Goal: Information Seeking & Learning: Learn about a topic

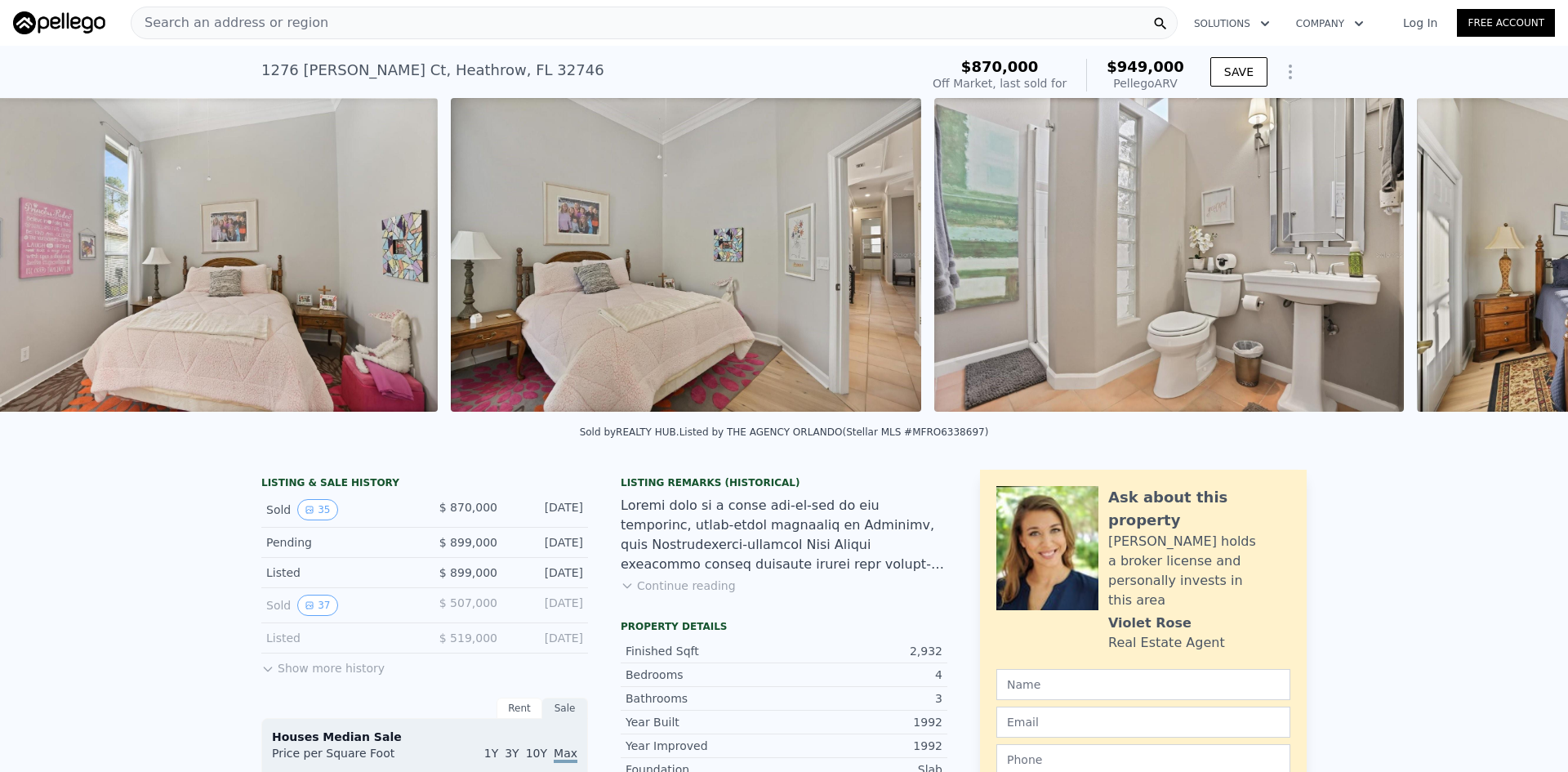
scroll to position [0, 8963]
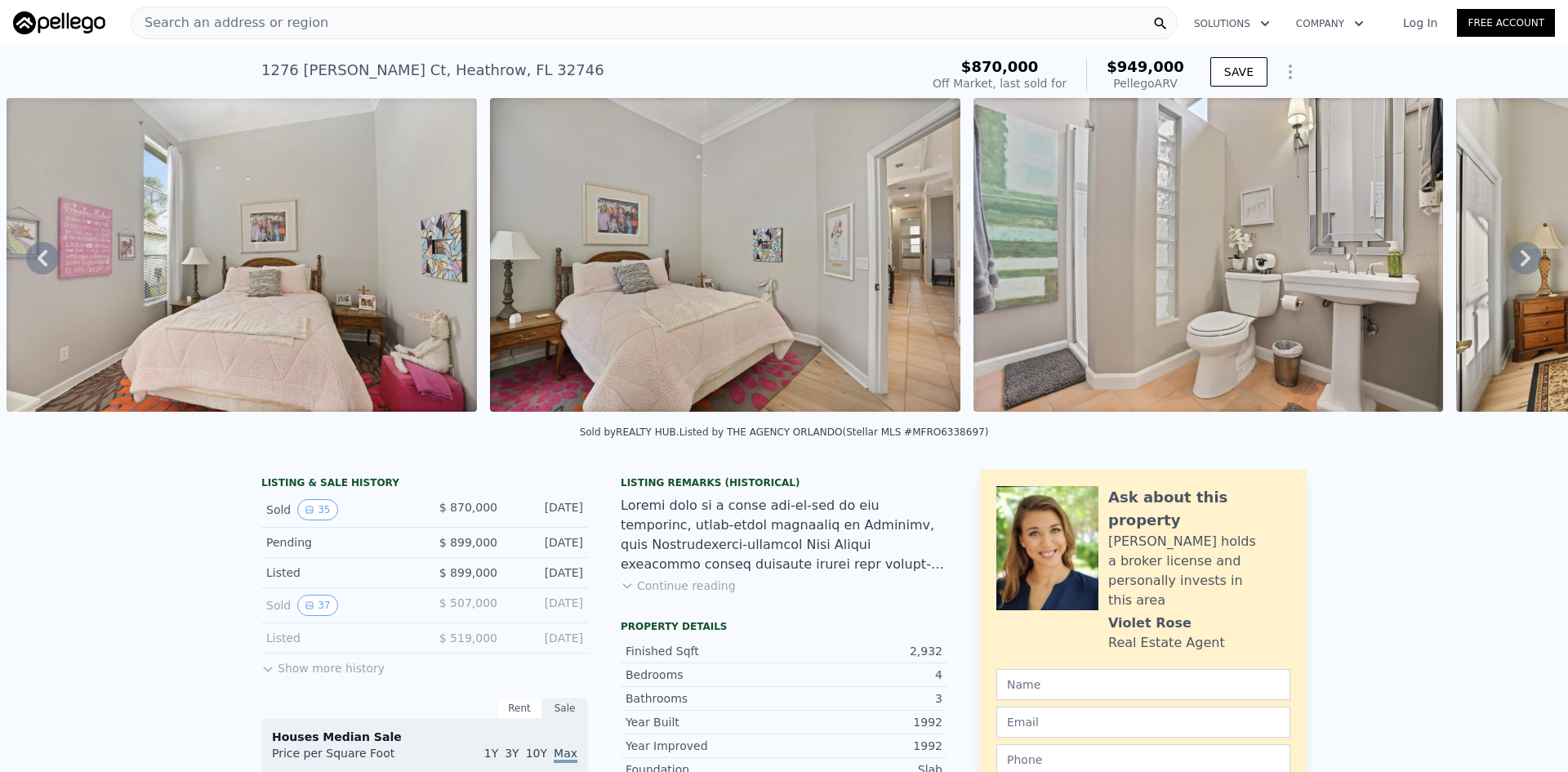
click at [774, 269] on img at bounding box center [725, 255] width 470 height 313
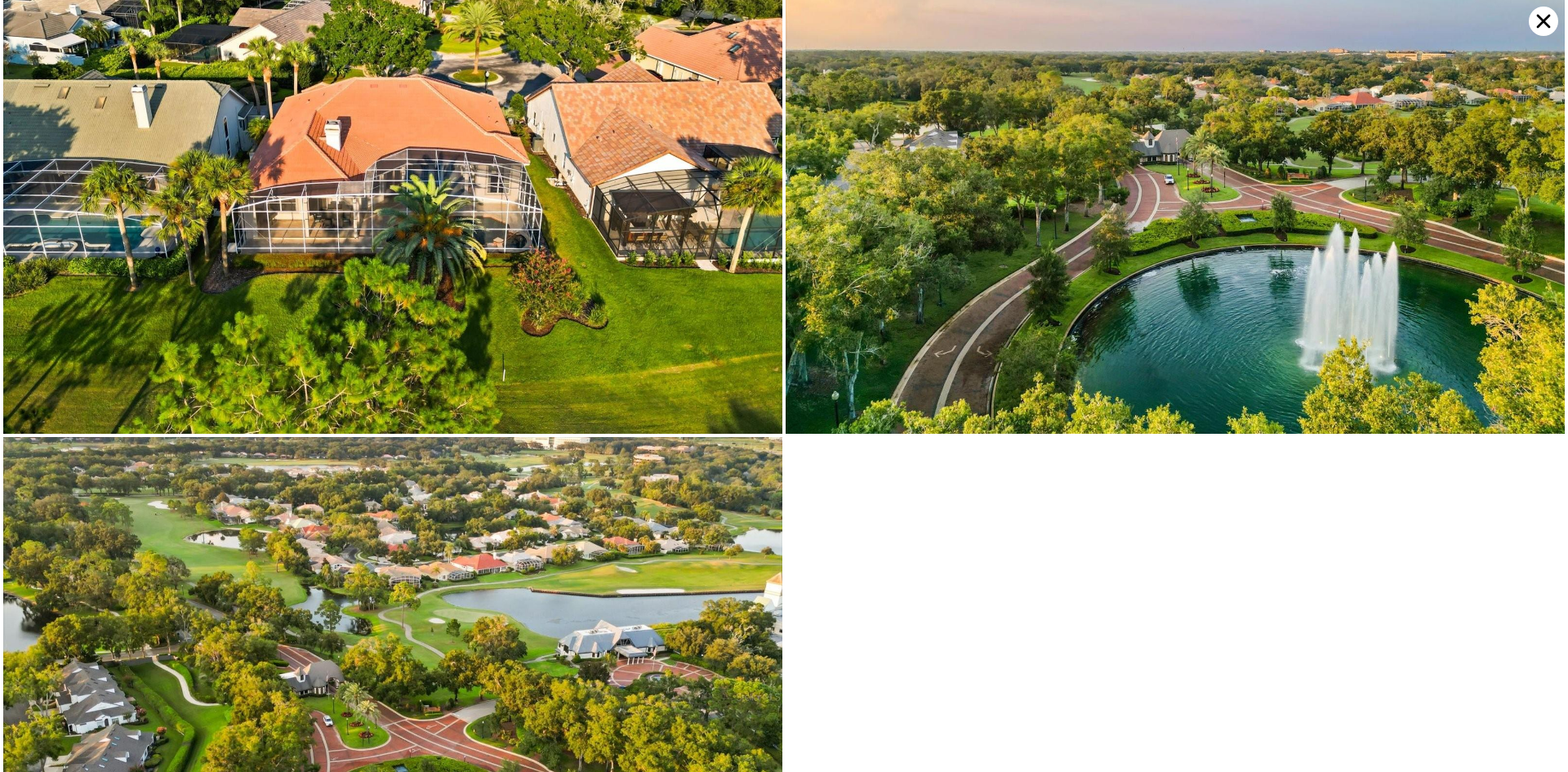
scroll to position [8560, 0]
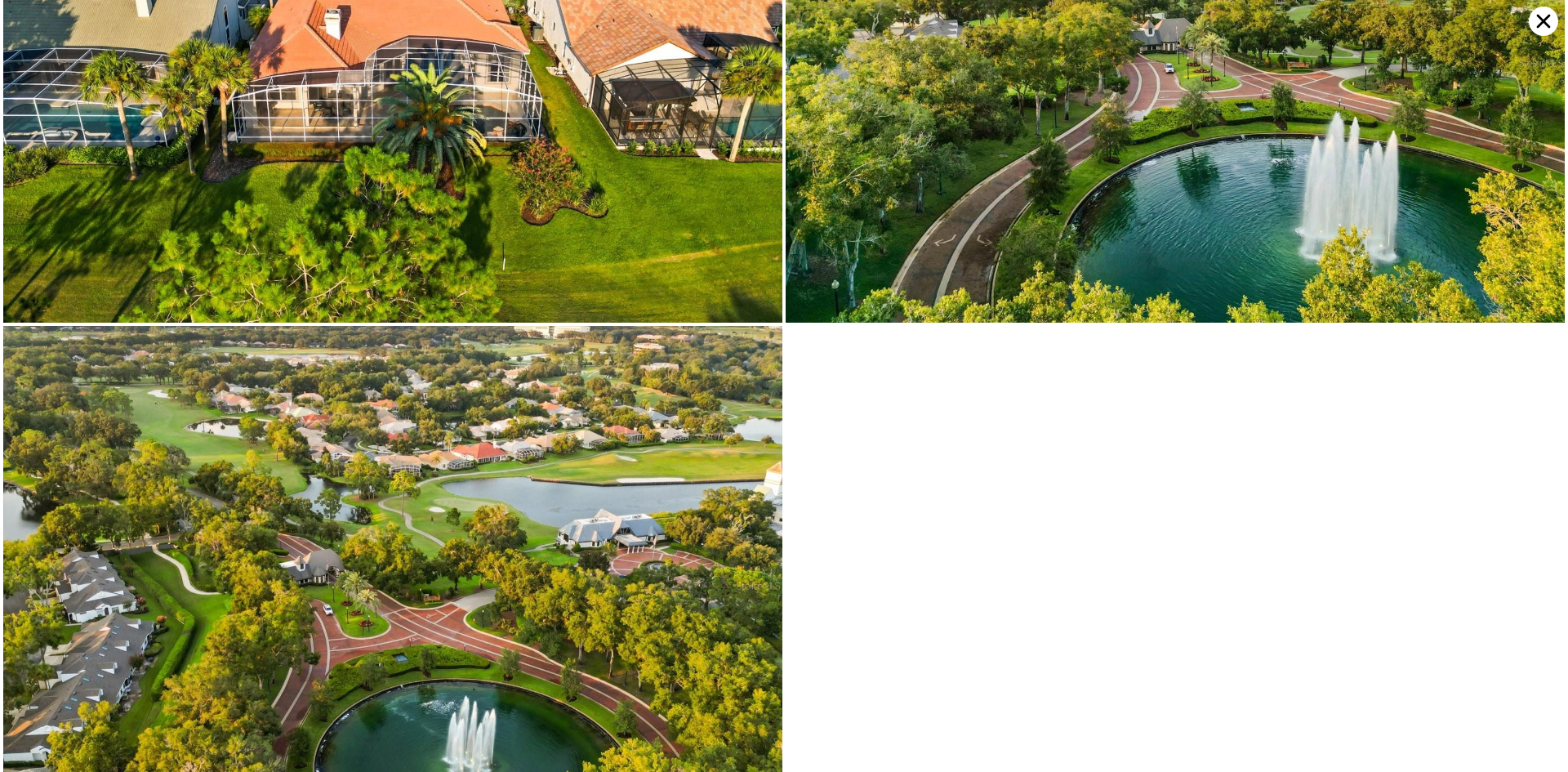
click at [1551, 17] on icon at bounding box center [1543, 21] width 30 height 30
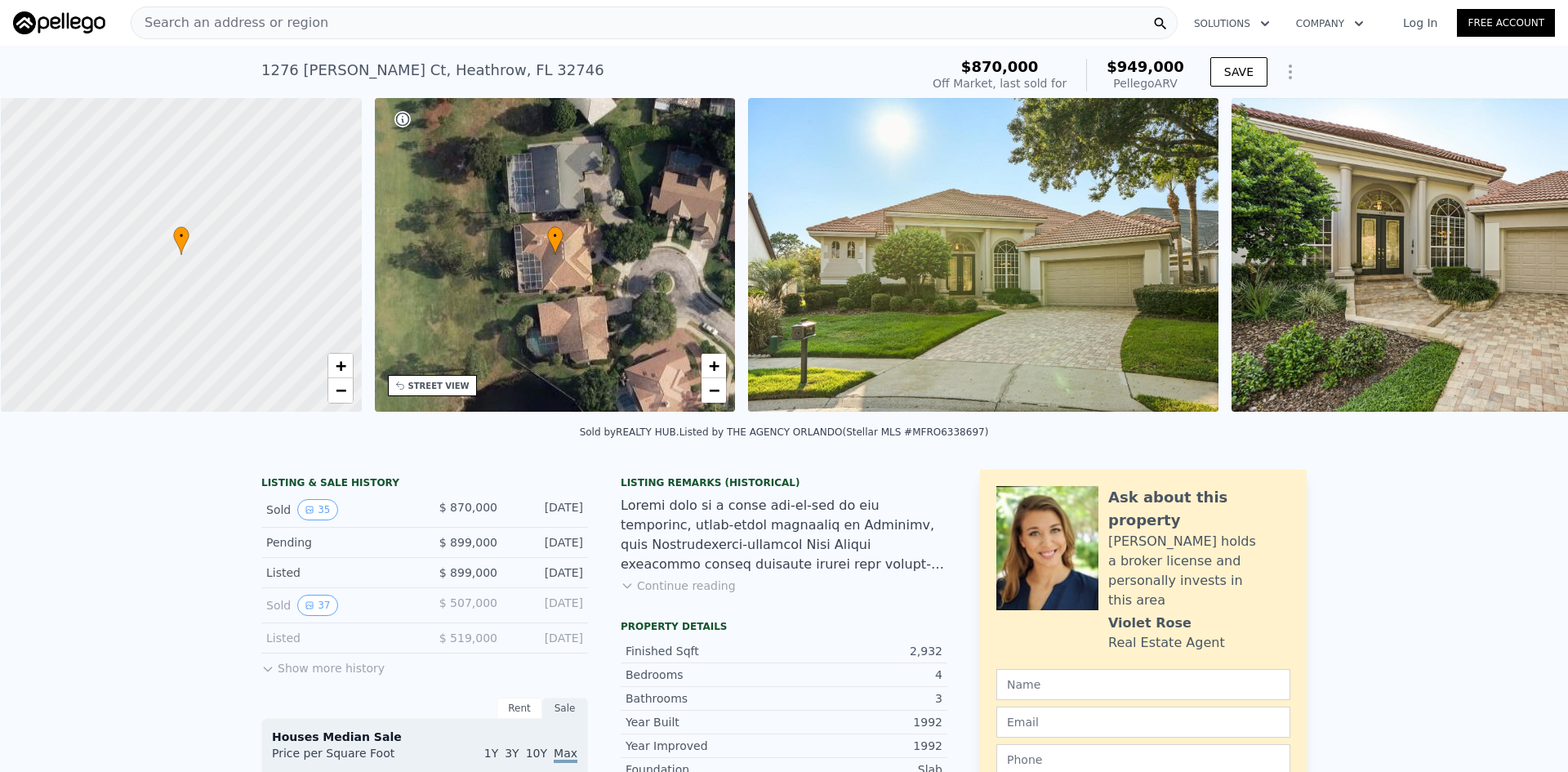
scroll to position [0, 7]
click at [459, 282] on div "• + −" at bounding box center [554, 255] width 361 height 313
click at [1041, 281] on img at bounding box center [982, 255] width 470 height 313
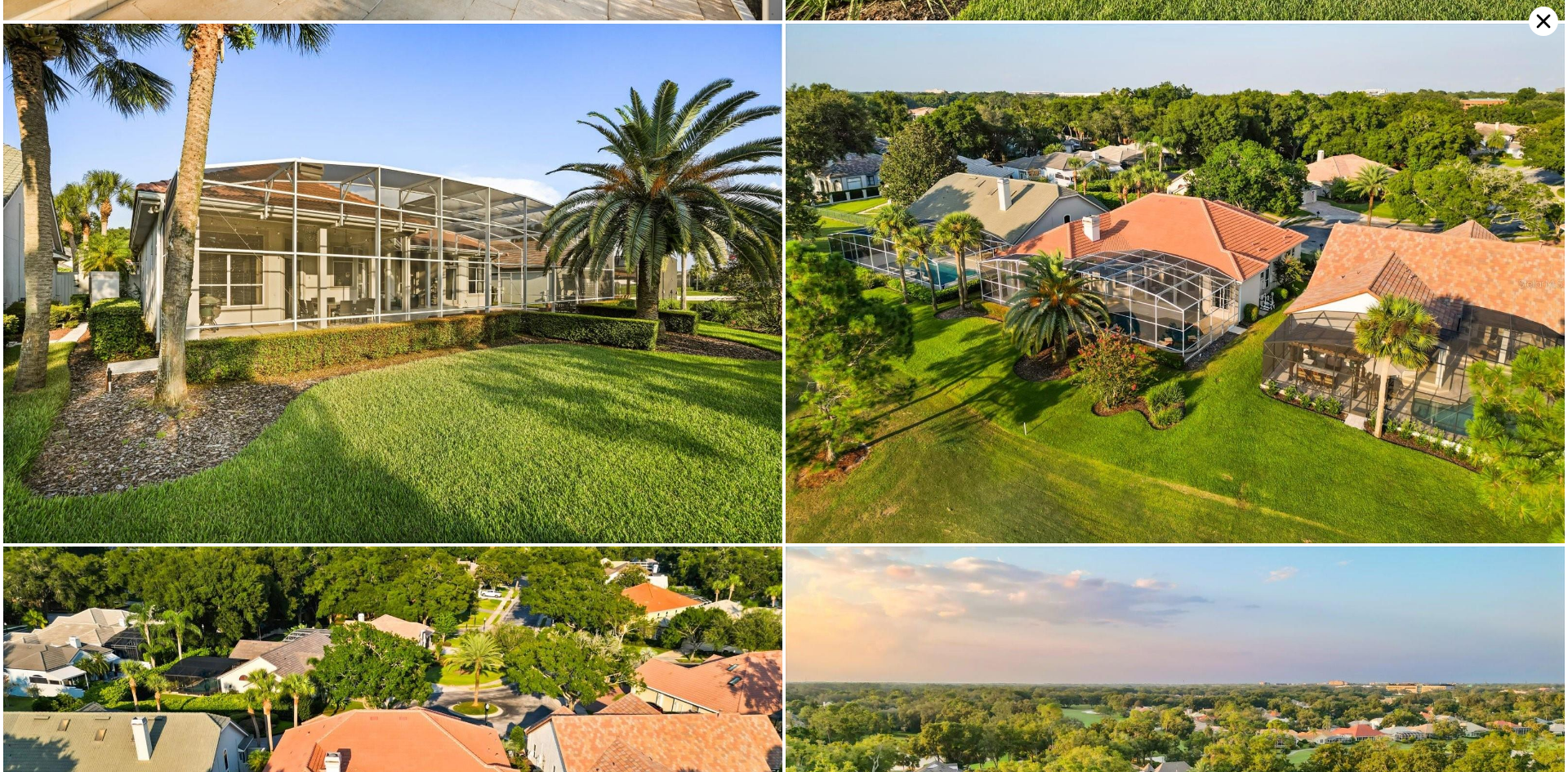
scroll to position [7779, 0]
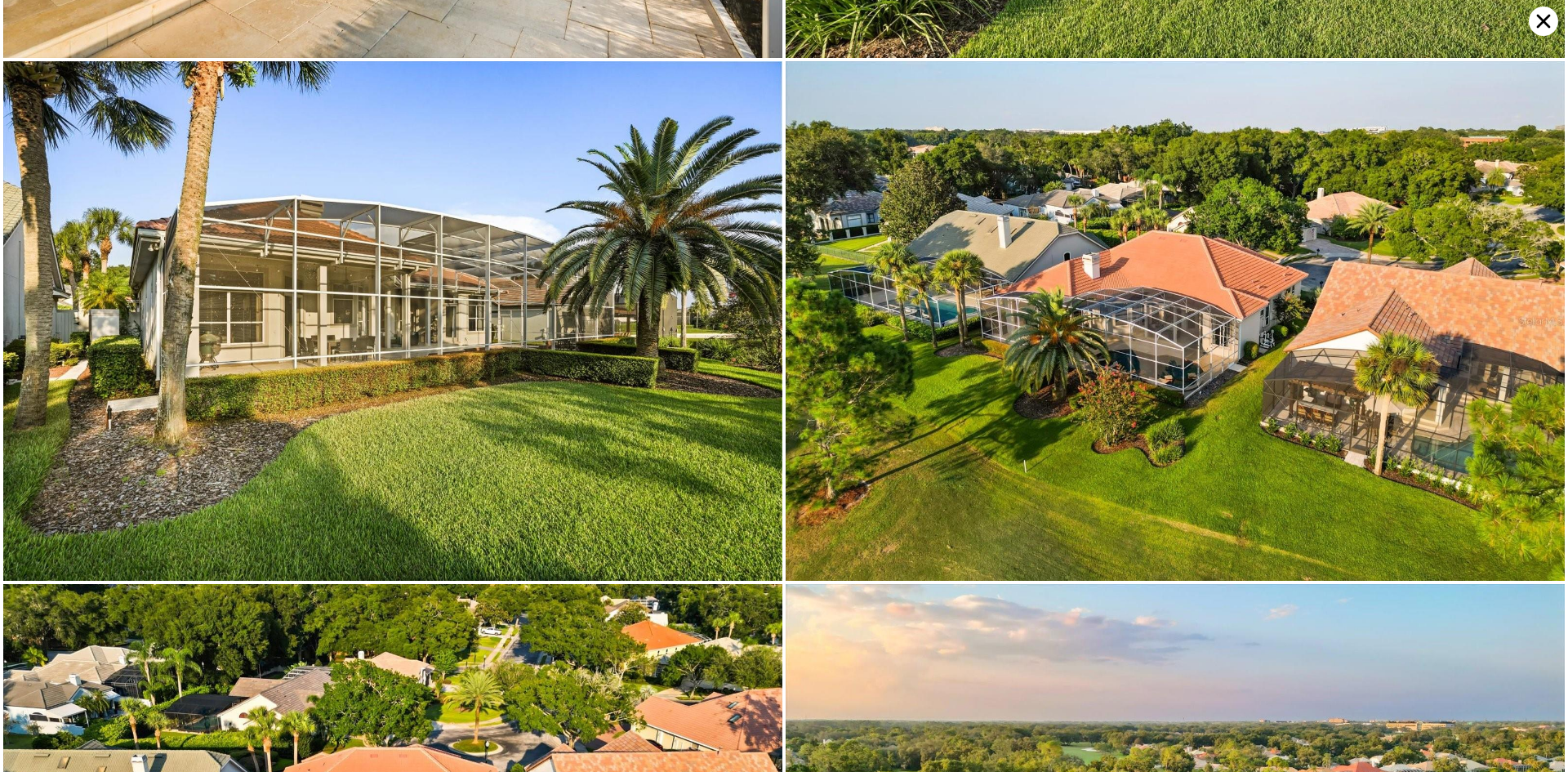
click at [1539, 28] on icon at bounding box center [1543, 21] width 30 height 30
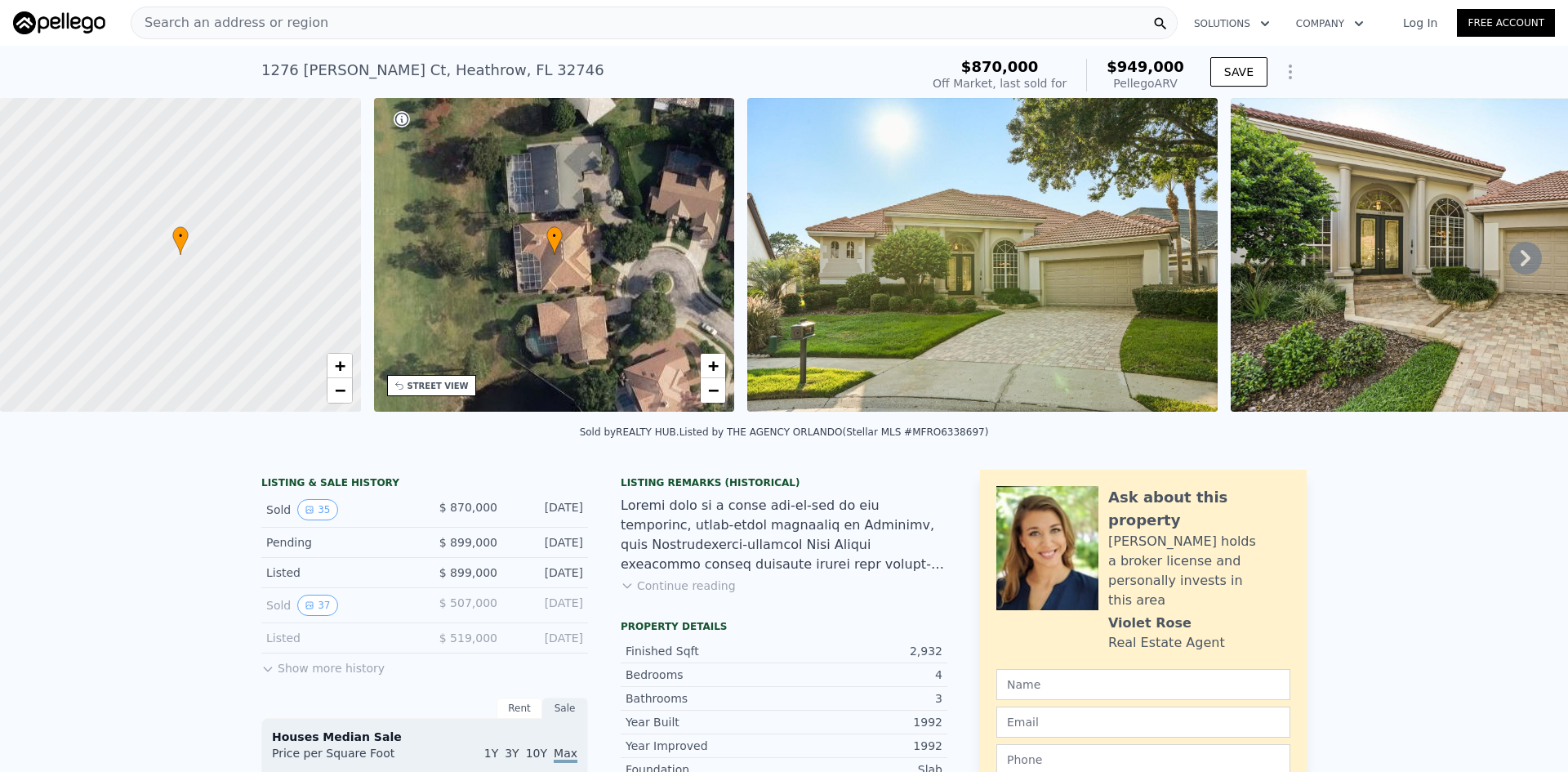
click at [150, 273] on div at bounding box center [180, 255] width 433 height 376
click at [297, 300] on div at bounding box center [180, 255] width 433 height 376
click at [440, 390] on div "STREET VIEW" at bounding box center [438, 385] width 61 height 12
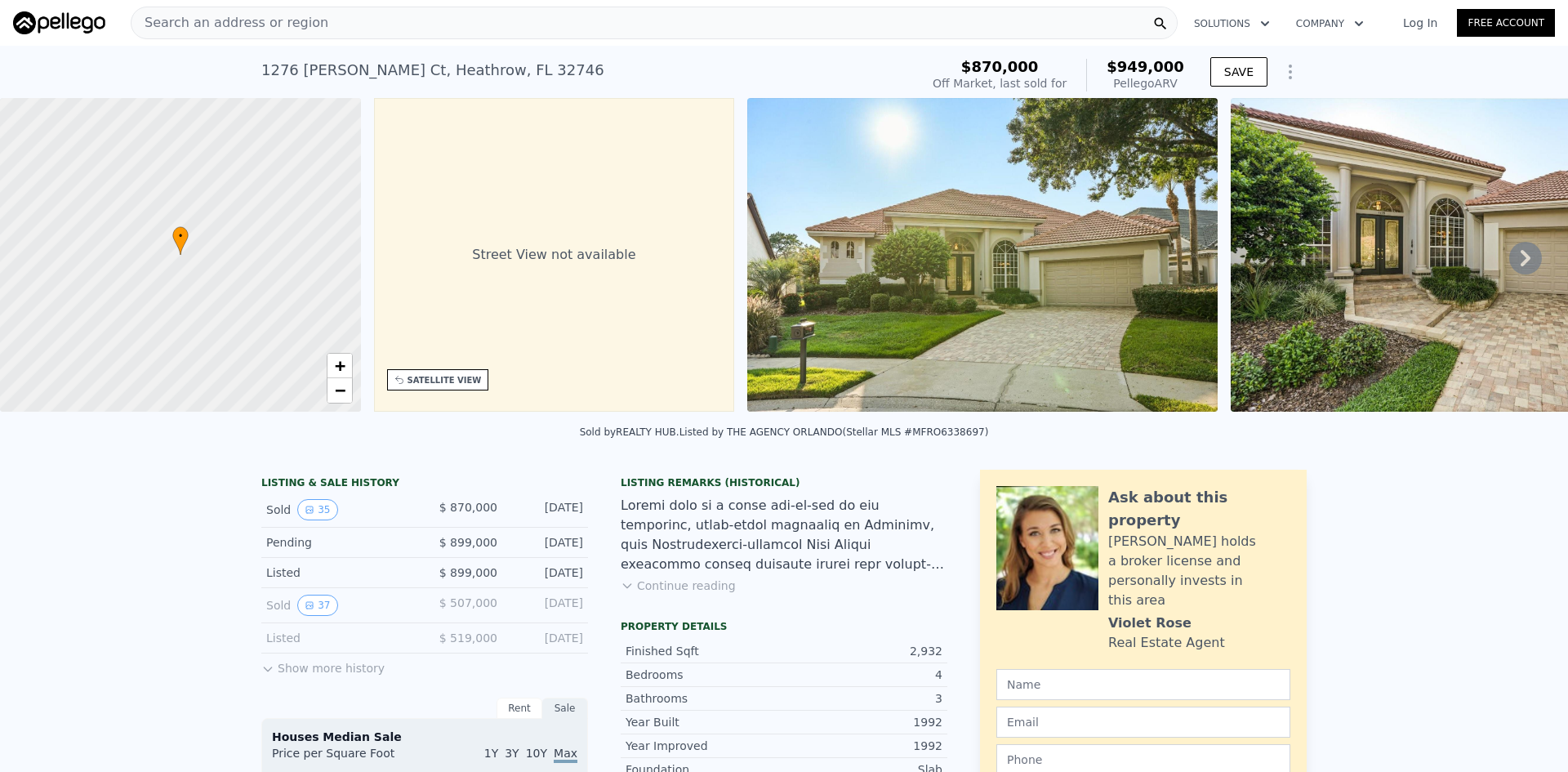
click at [441, 380] on div "SATELLITE VIEW" at bounding box center [445, 379] width 74 height 12
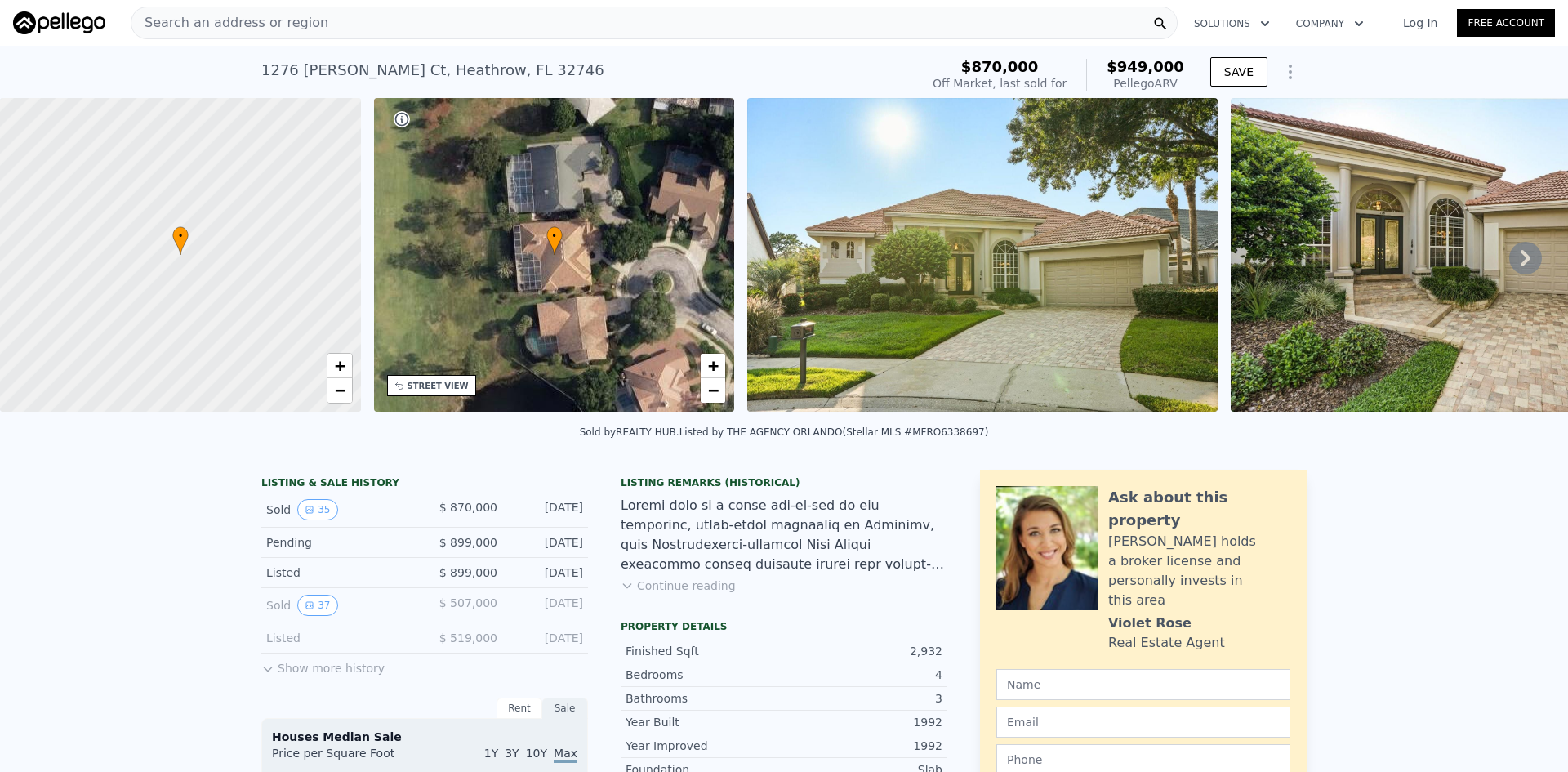
click at [159, 273] on div at bounding box center [180, 255] width 433 height 376
click at [160, 272] on div at bounding box center [180, 255] width 433 height 376
